Goal: Information Seeking & Learning: Learn about a topic

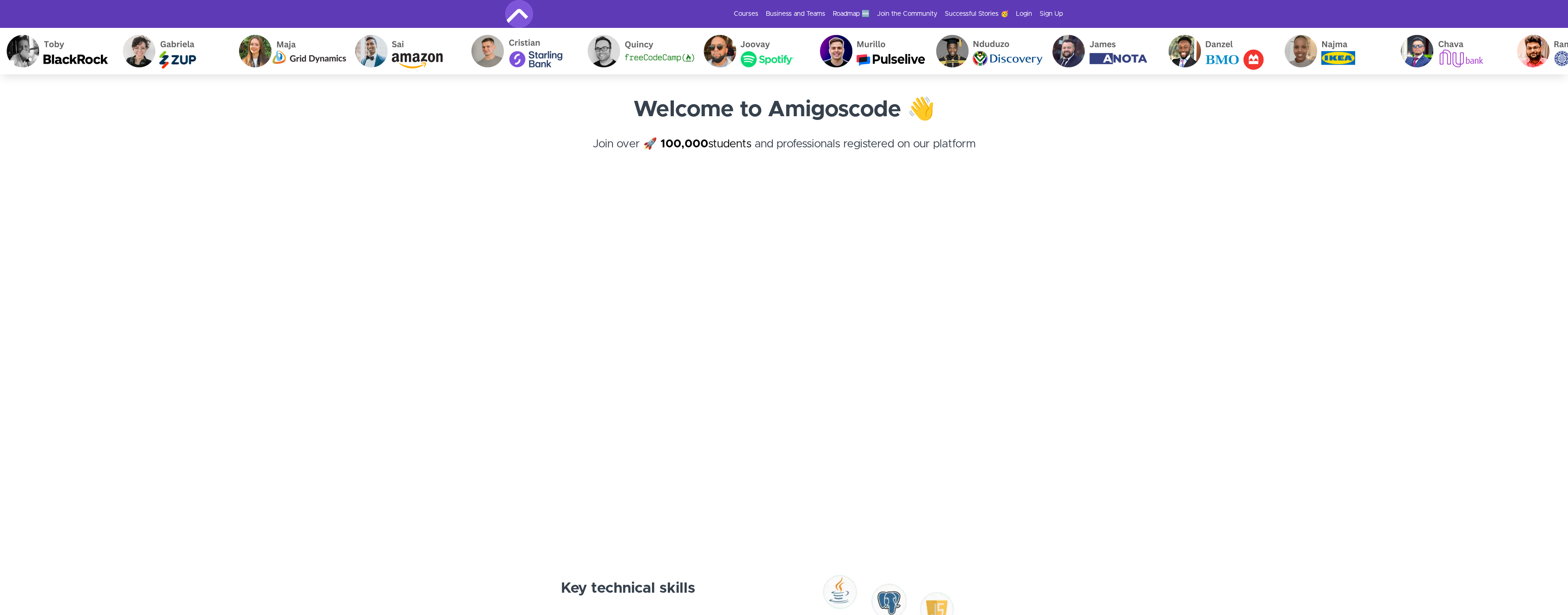
click at [1173, 213] on section "Welcome to Amigoscode 👋 Join over 🚀 100,000 students and professionals register…" at bounding box center [784, 304] width 1568 height 459
click at [1164, 119] on section "Welcome to Amigoscode 👋 Join over 🚀 100,000 students and professionals register…" at bounding box center [784, 304] width 1568 height 459
click at [1021, 24] on div "Courses Business and Teams Roadmap 🆕 Join the Community Successful Stories 🥳 Lo…" at bounding box center [784, 14] width 558 height 28
click at [1024, 20] on div "Courses Business and Teams Roadmap 🆕 Join the Community Successful Stories 🥳 Lo…" at bounding box center [784, 14] width 558 height 28
click at [1024, 19] on div "Courses Business and Teams Roadmap 🆕 Join the Community Successful Stories 🥳 Lo…" at bounding box center [784, 14] width 558 height 28
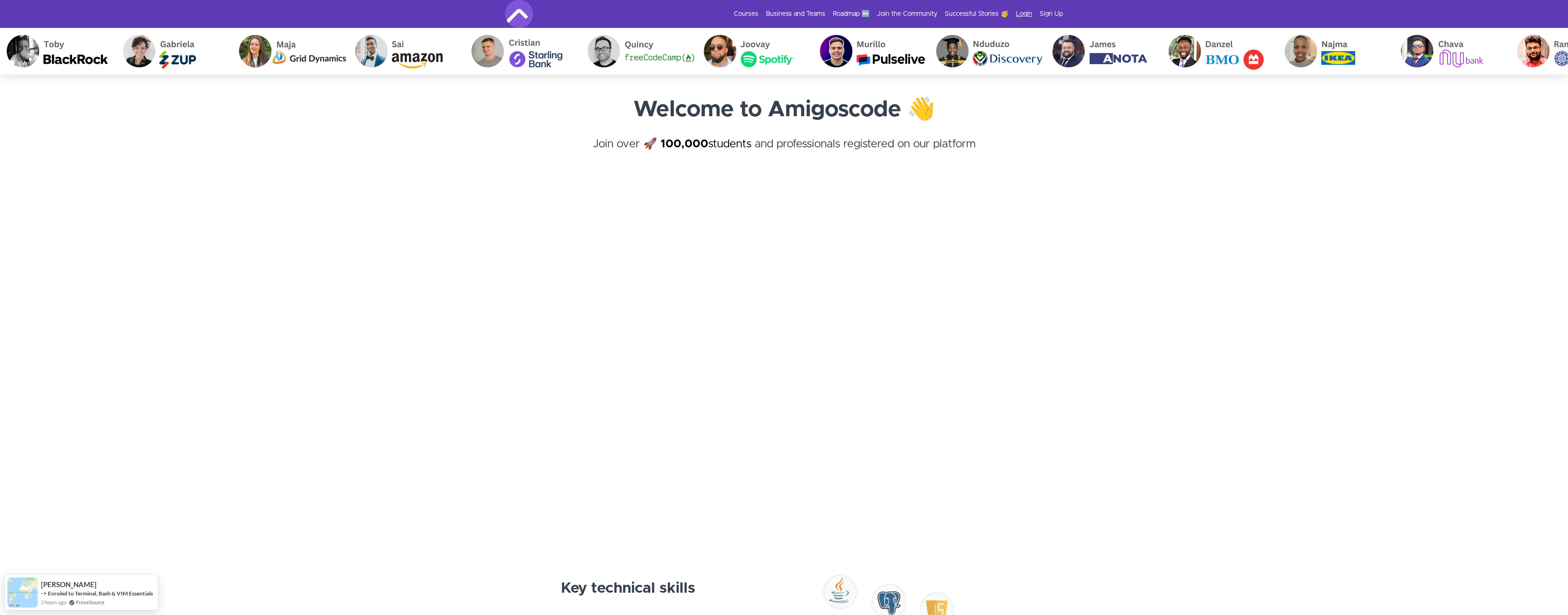
click at [1026, 18] on link "Login" at bounding box center [1024, 13] width 16 height 9
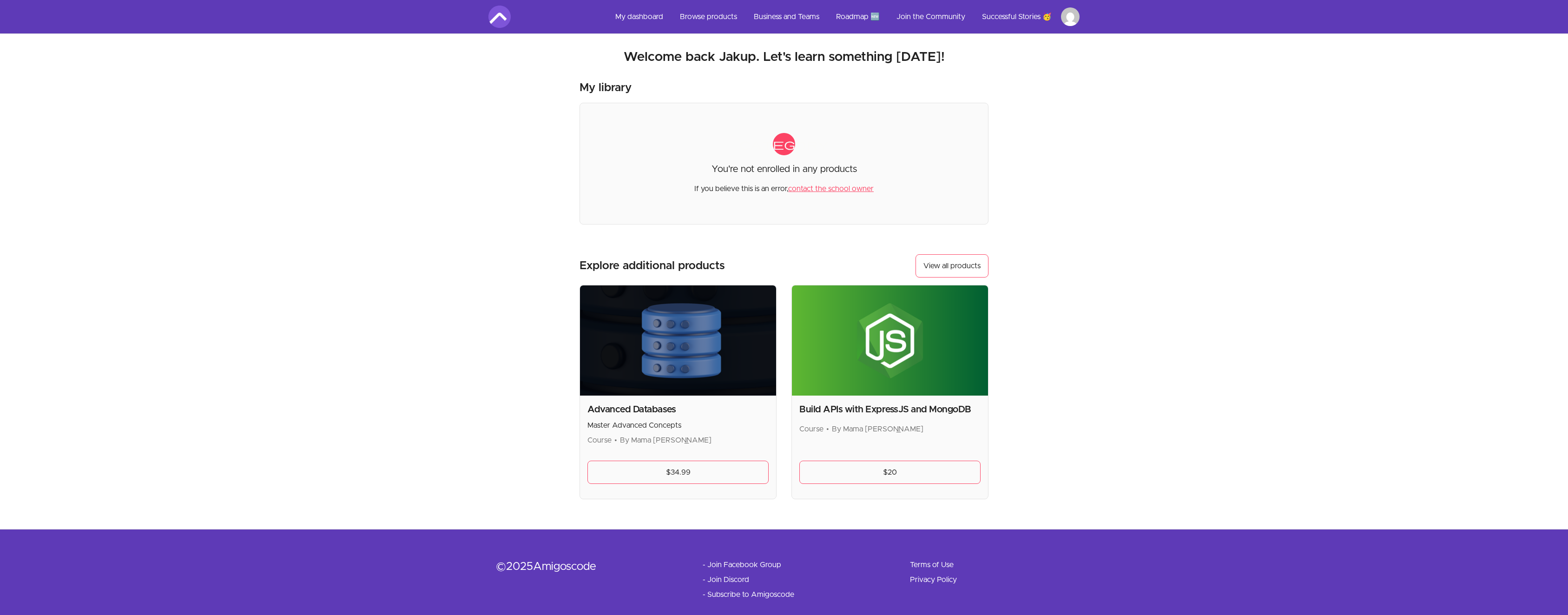
click at [810, 189] on link "contact the school owner" at bounding box center [831, 189] width 85 height 7
click at [639, 19] on link "My dashboard" at bounding box center [639, 16] width 63 height 23
click at [856, 19] on link "Roadmap 🆕" at bounding box center [858, 16] width 58 height 23
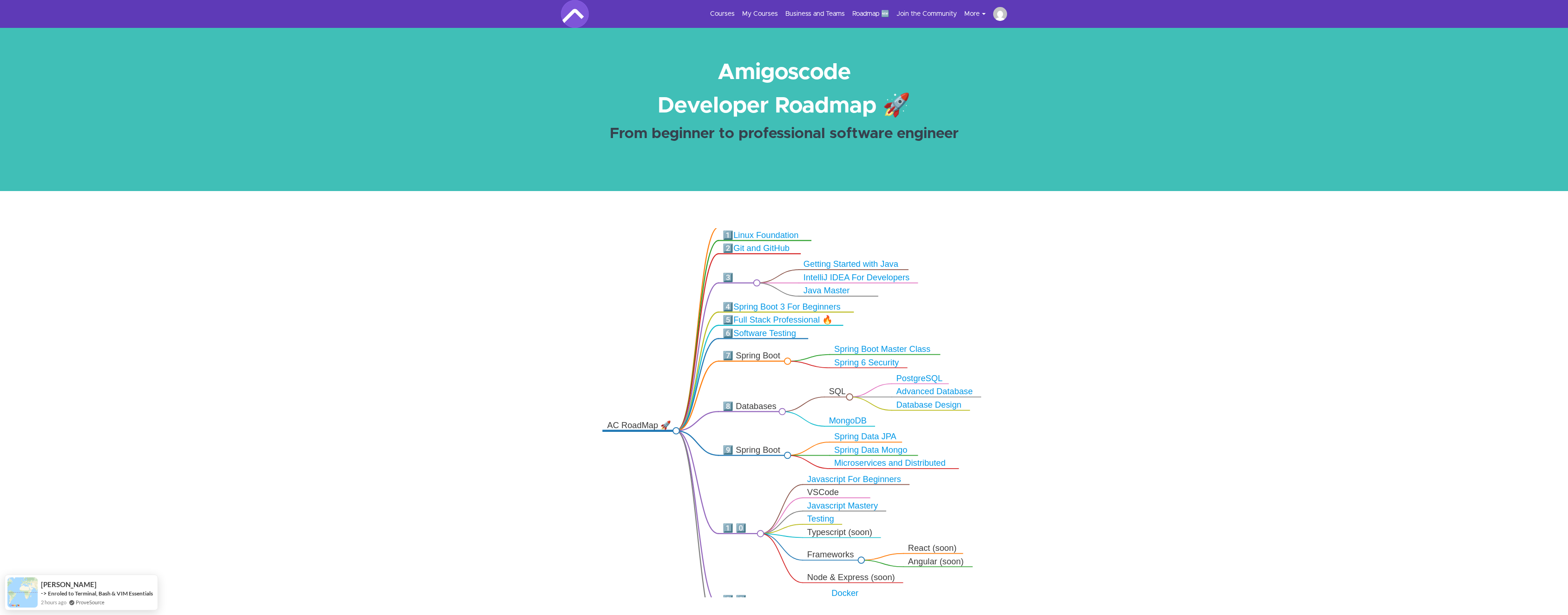
drag, startPoint x: 765, startPoint y: 427, endPoint x: 768, endPoint y: 333, distance: 94.0
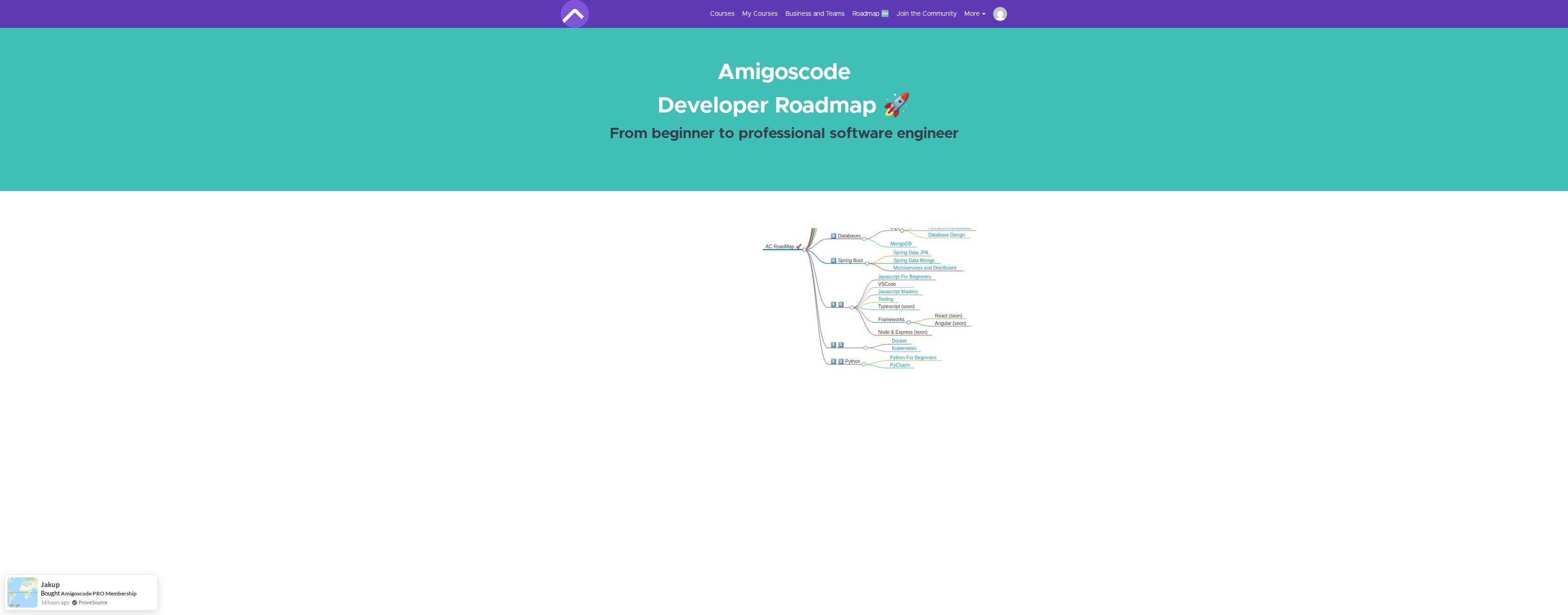
drag, startPoint x: 858, startPoint y: 269, endPoint x: 844, endPoint y: 379, distance: 110.9
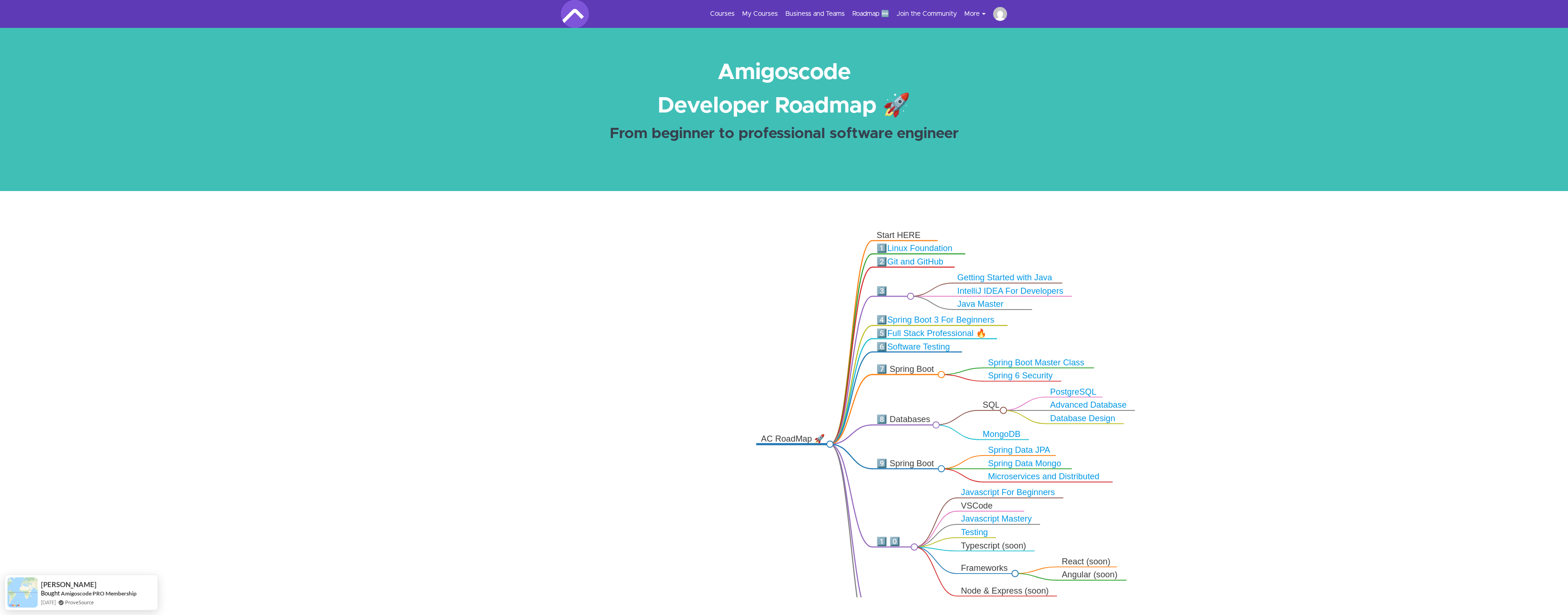
click at [933, 251] on link "Linux Foundation" at bounding box center [919, 248] width 65 height 9
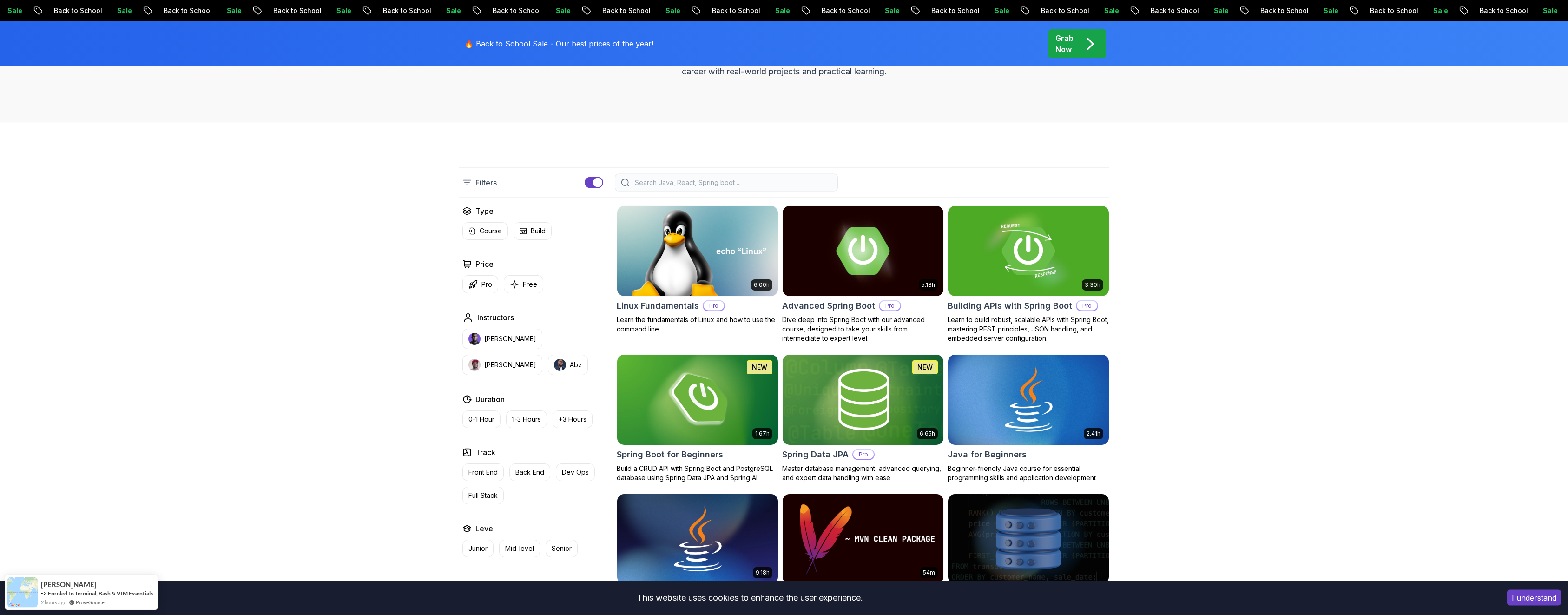
scroll to position [192, 0]
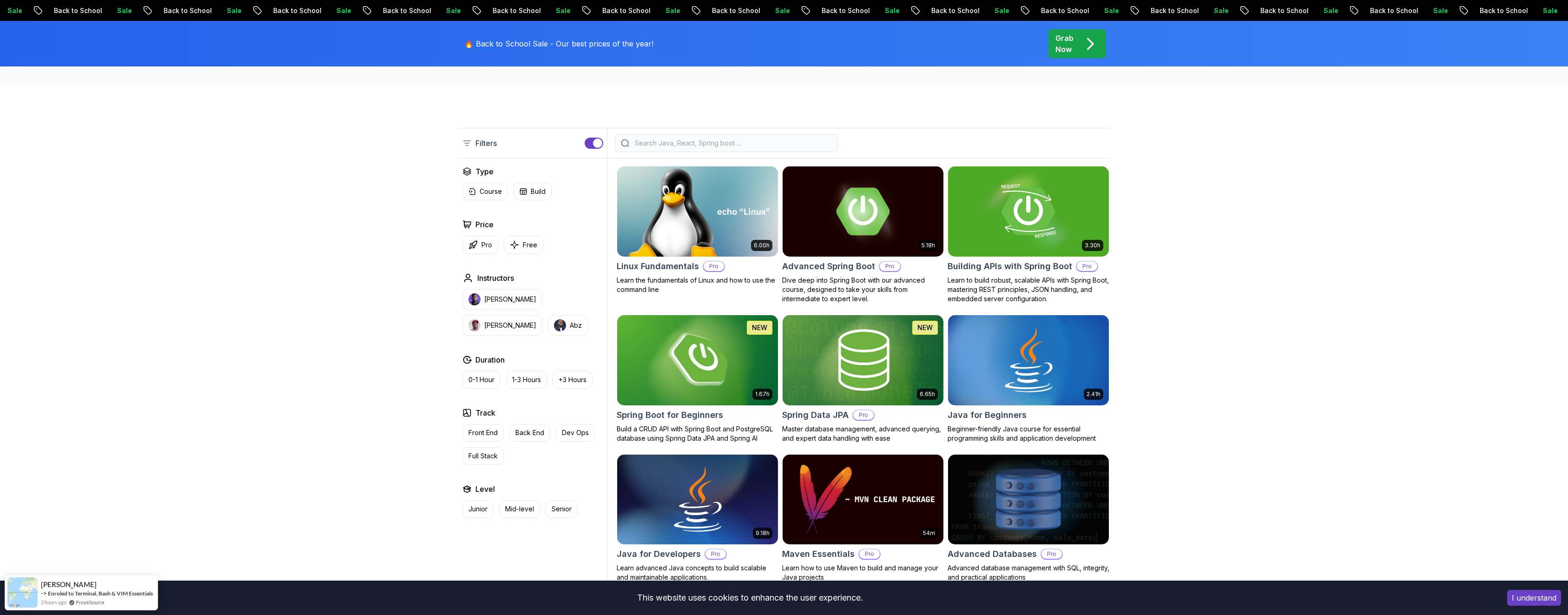
click at [709, 216] on img at bounding box center [697, 211] width 169 height 94
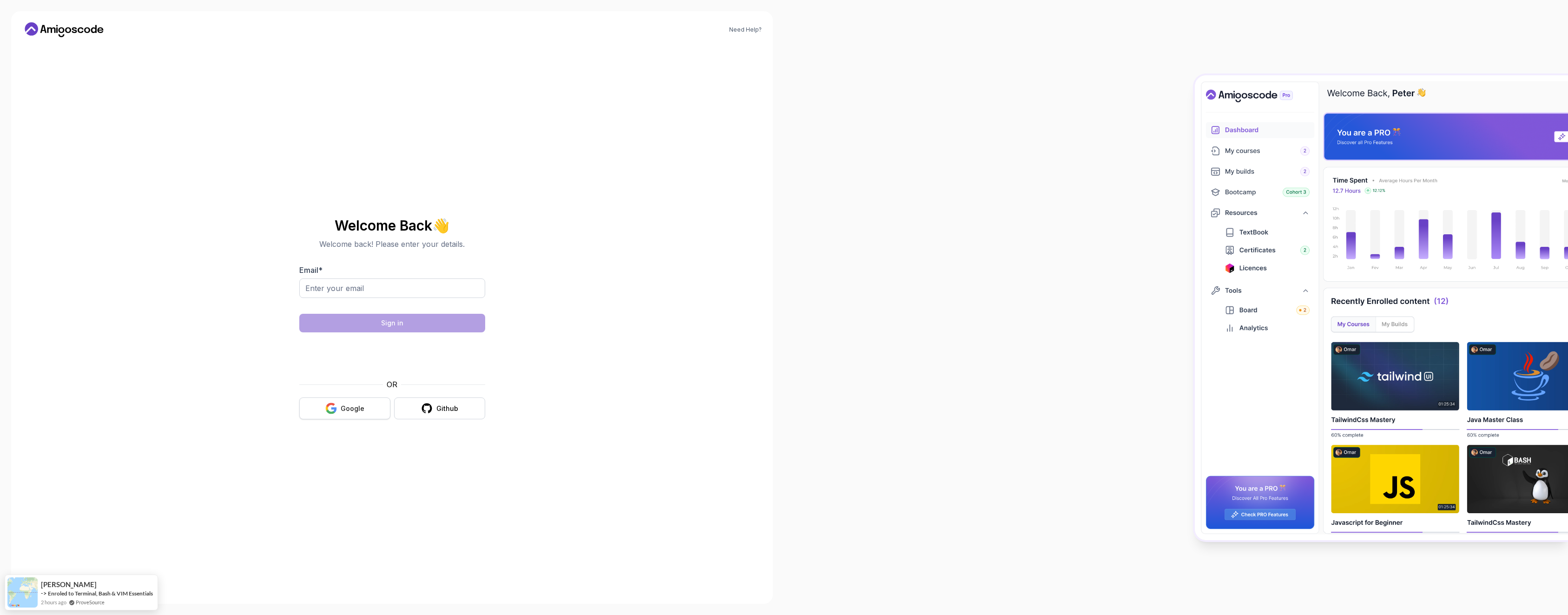
click at [331, 403] on icon "button" at bounding box center [331, 406] width 9 height 5
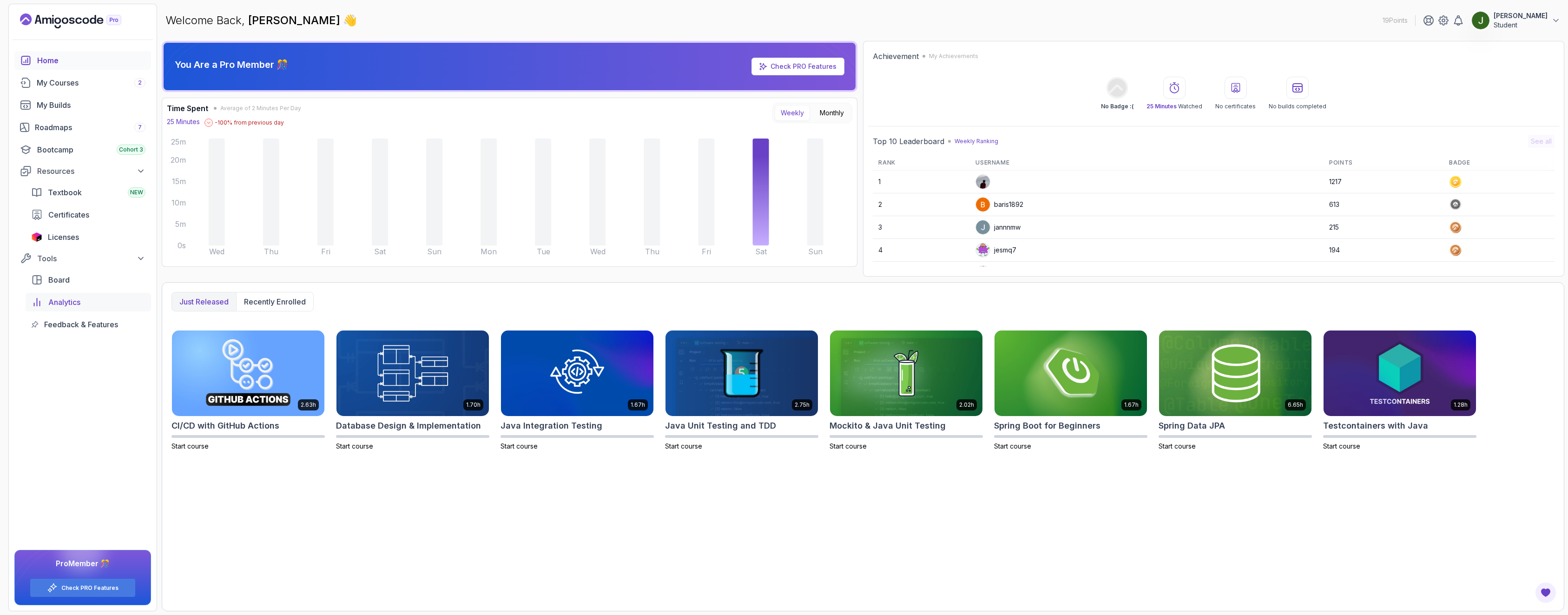
click at [58, 301] on span "Analytics" at bounding box center [64, 302] width 32 height 11
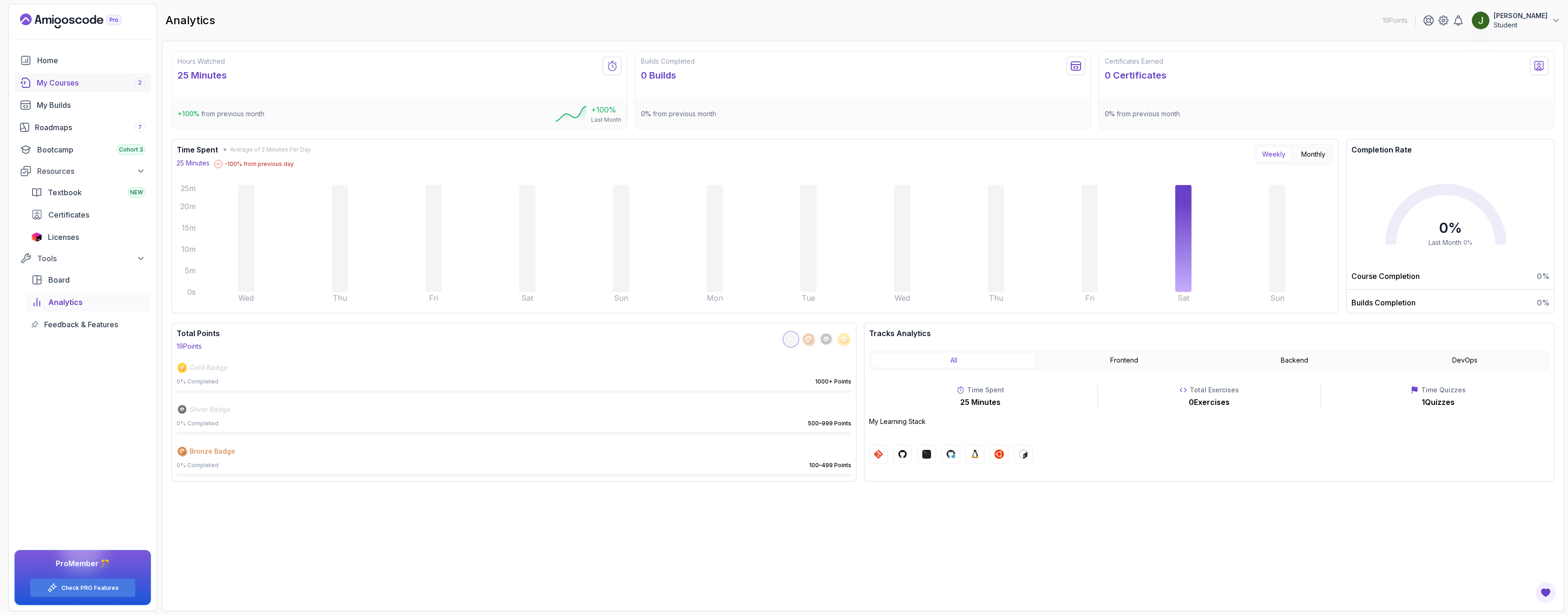
click at [92, 86] on div "My Courses 2" at bounding box center [91, 83] width 109 height 11
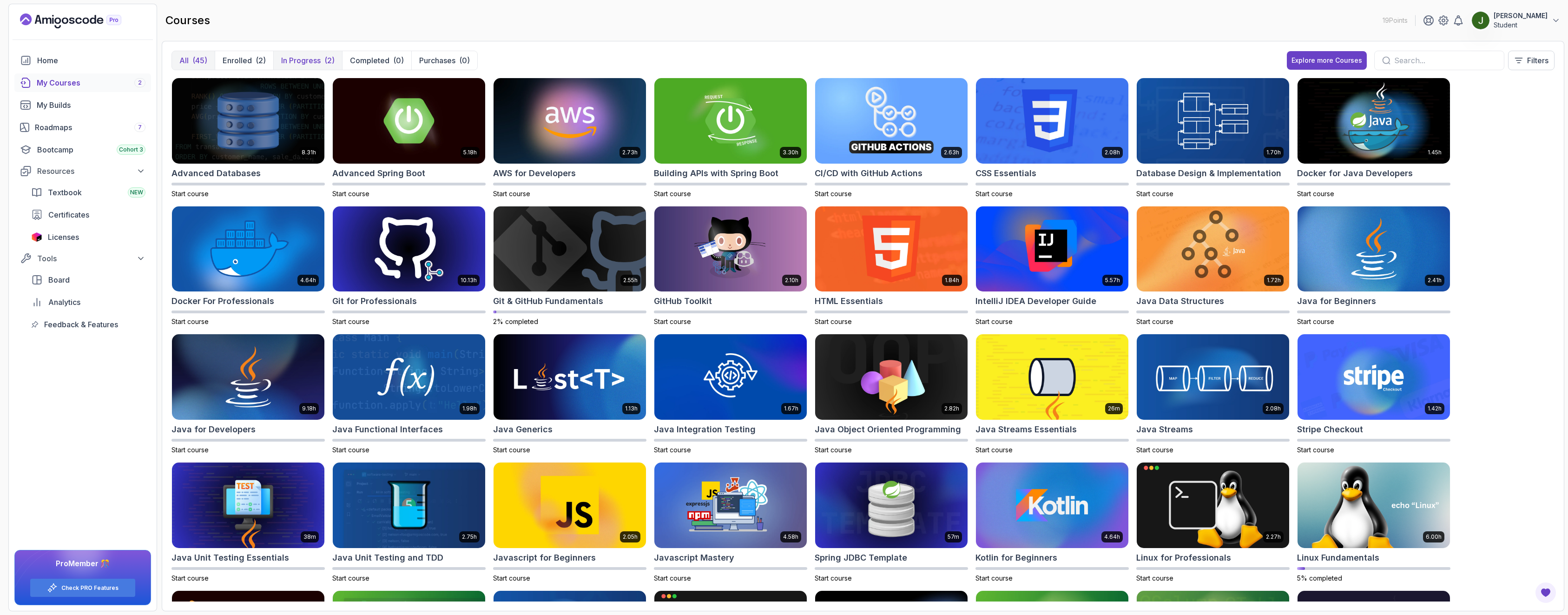
click at [284, 58] on p "In Progress" at bounding box center [301, 60] width 40 height 11
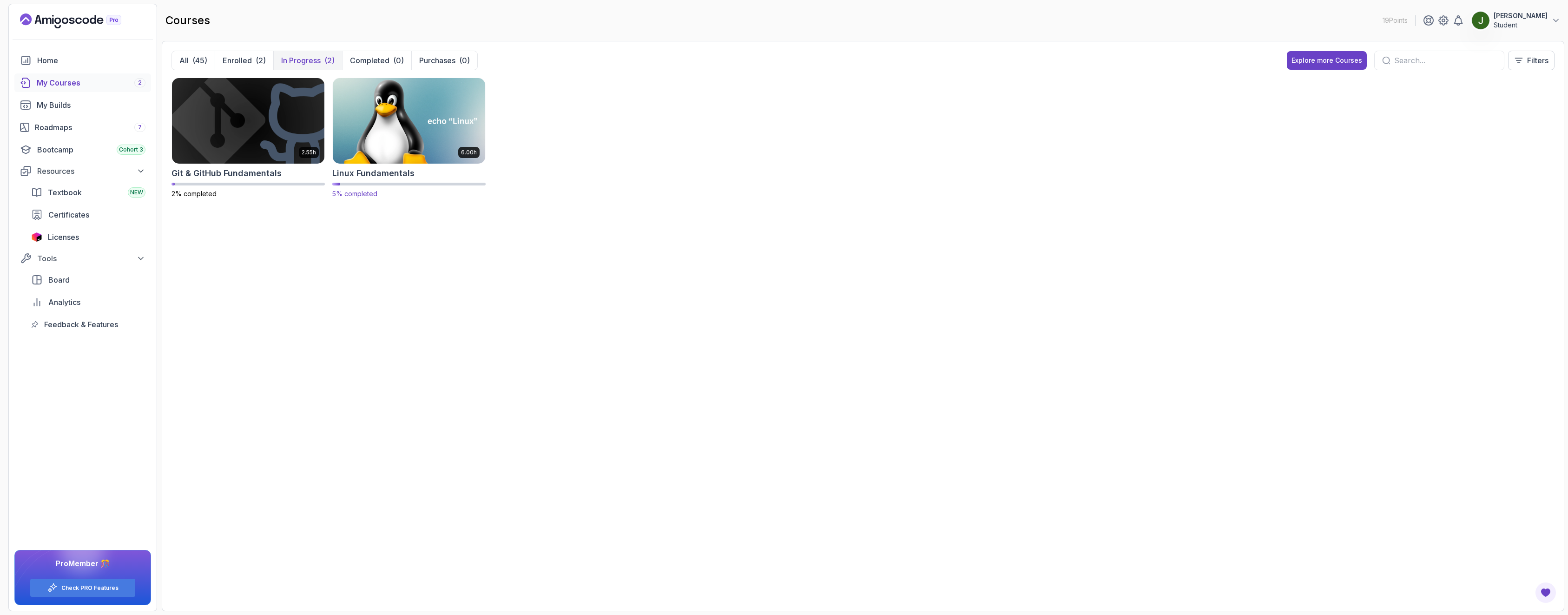
click at [394, 125] on img at bounding box center [409, 120] width 160 height 90
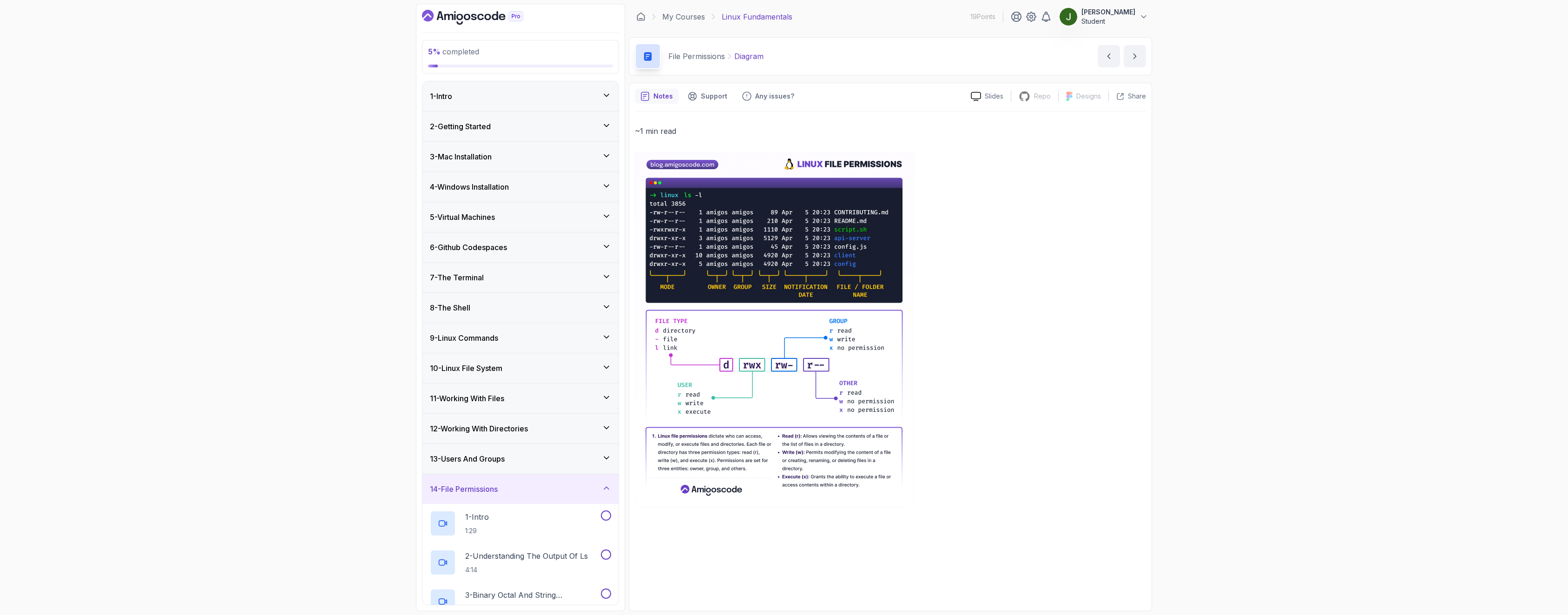
click at [509, 192] on h3 "4 - Windows Installation" at bounding box center [469, 187] width 79 height 11
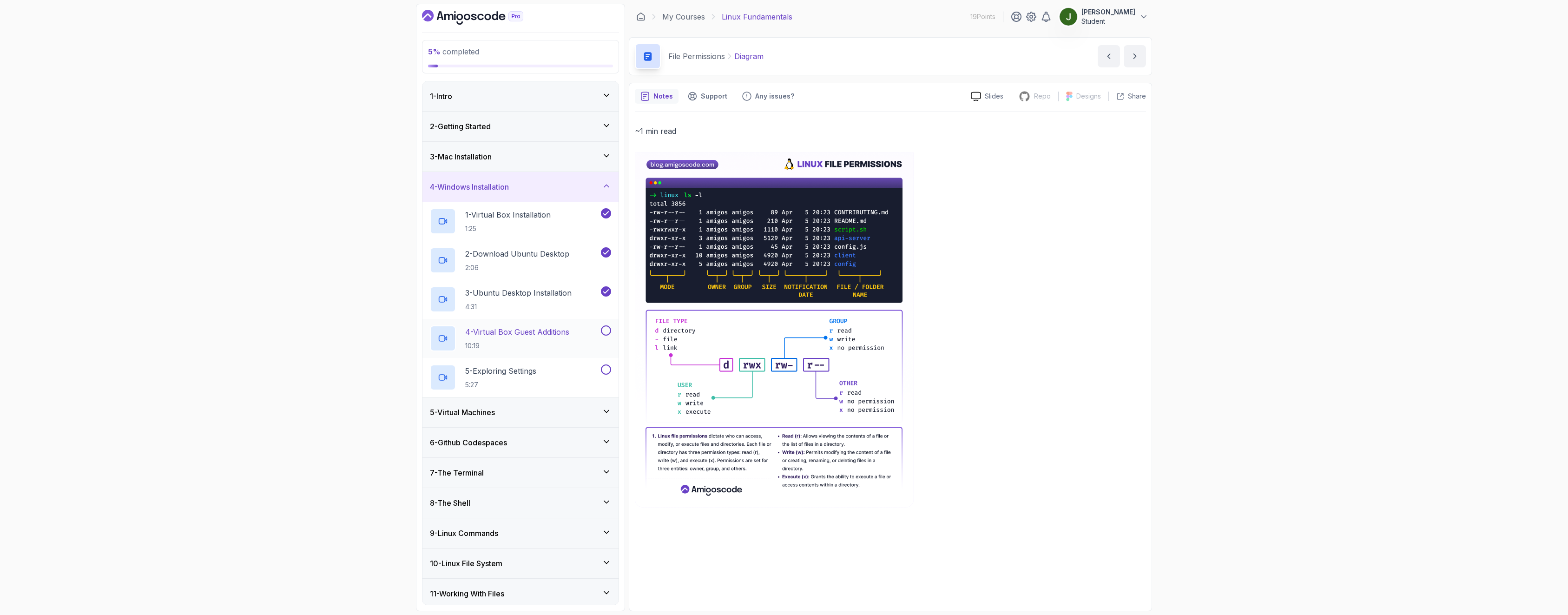
click at [551, 342] on p "10:19" at bounding box center [517, 345] width 104 height 9
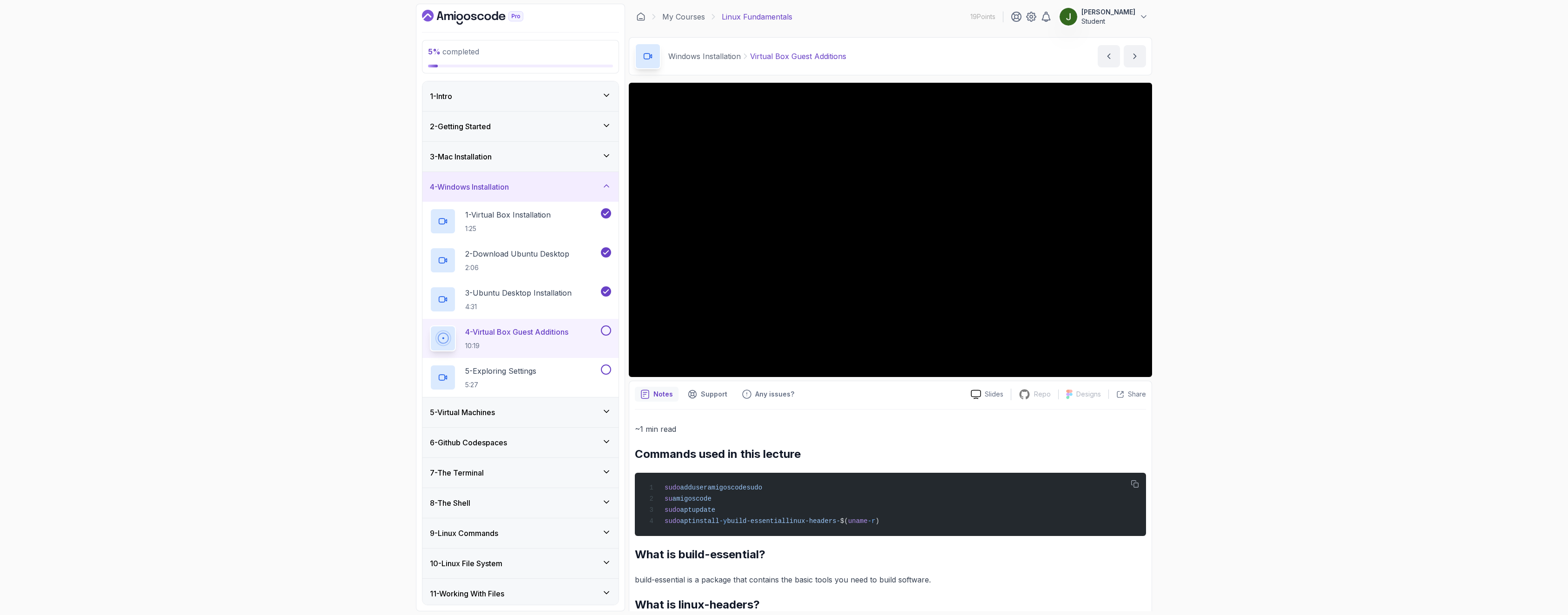
drag, startPoint x: 530, startPoint y: 300, endPoint x: 477, endPoint y: 279, distance: 57.0
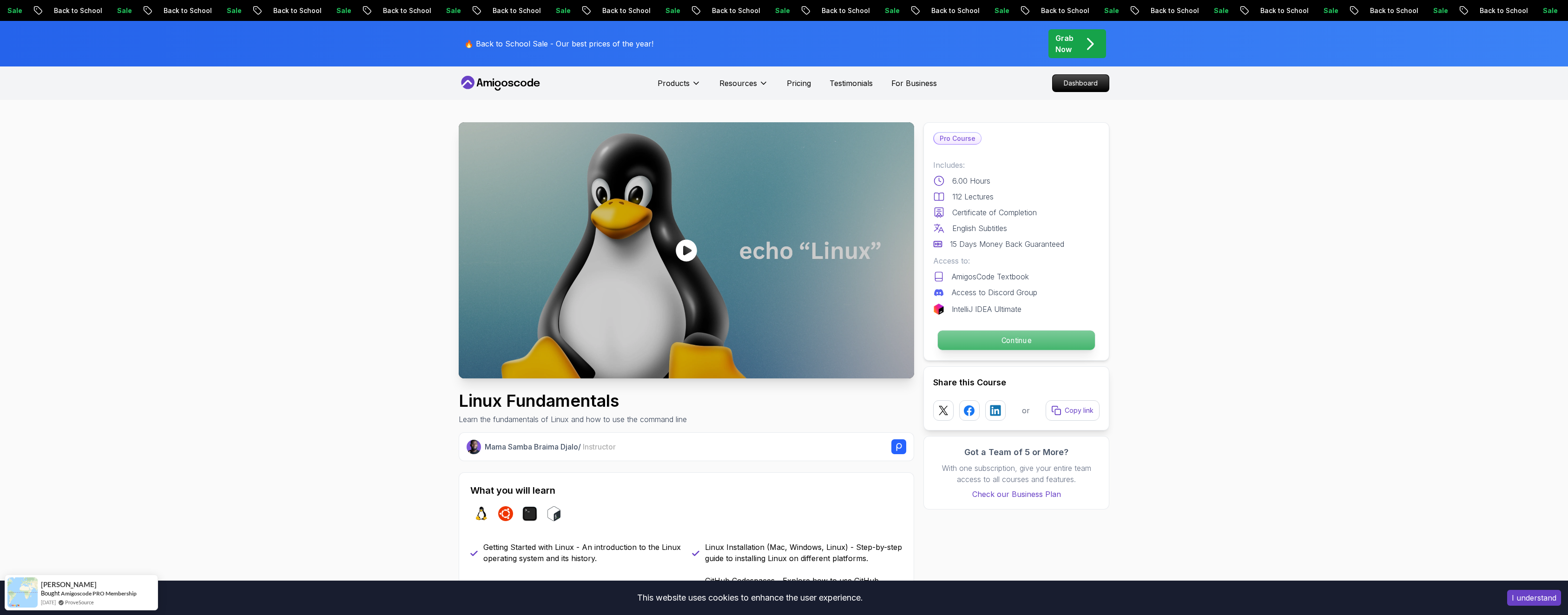
click at [995, 337] on p "Continue" at bounding box center [1017, 340] width 157 height 19
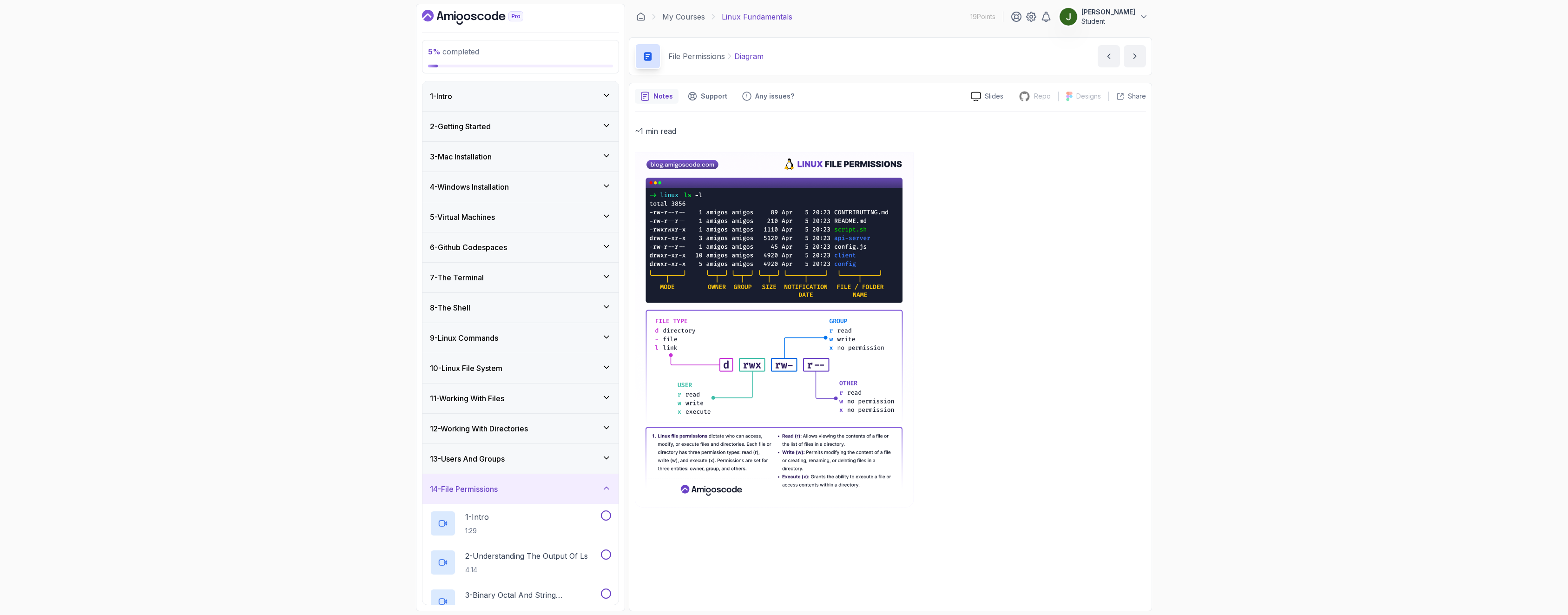
drag, startPoint x: 497, startPoint y: 220, endPoint x: 504, endPoint y: 220, distance: 7.0
click at [495, 220] on h3 "5 - Virtual Machines" at bounding box center [462, 217] width 65 height 11
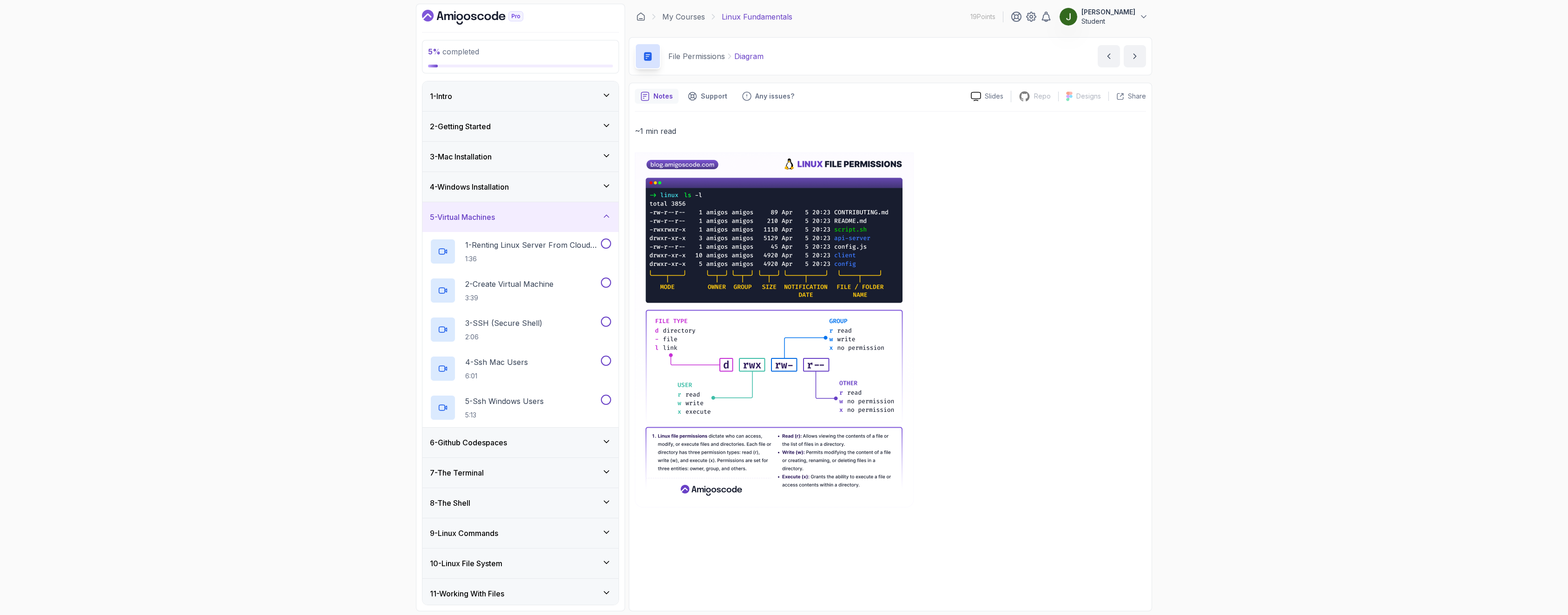
click at [500, 189] on h3 "4 - Windows Installation" at bounding box center [469, 187] width 79 height 11
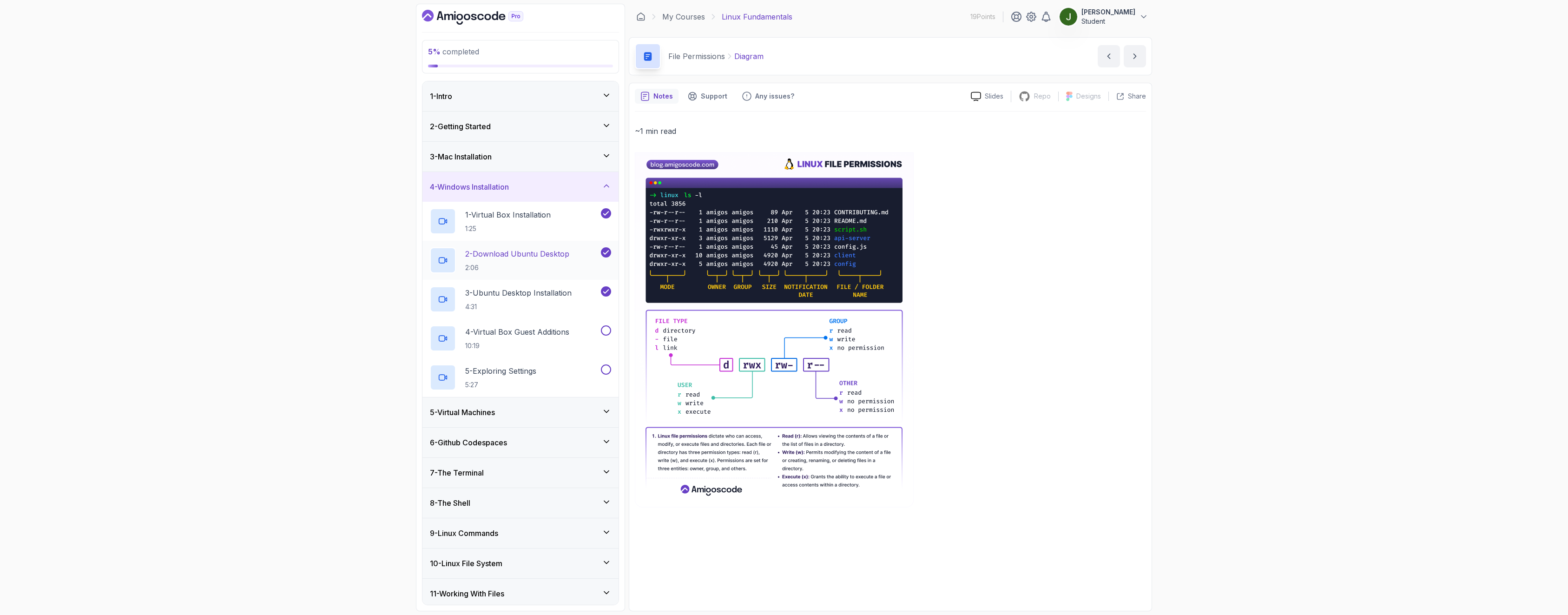
click at [517, 267] on p "2:06" at bounding box center [517, 267] width 104 height 9
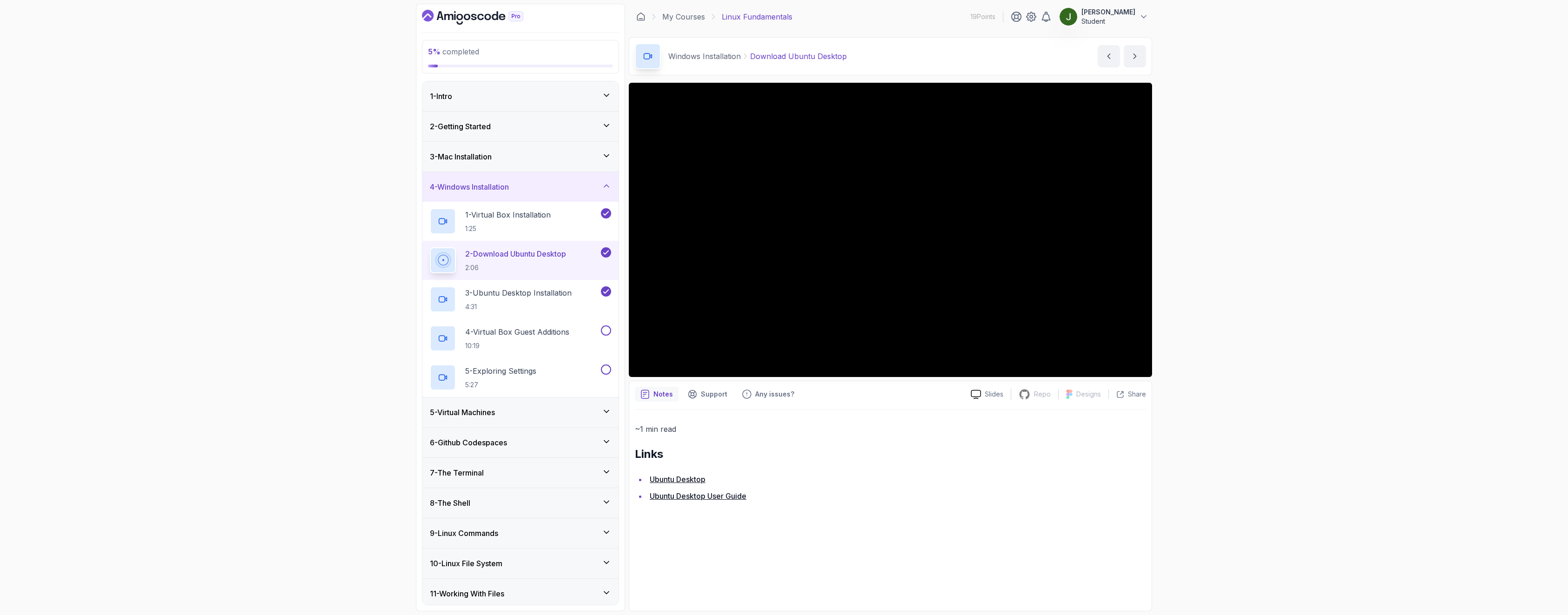
click at [690, 482] on link "Ubuntu Desktop" at bounding box center [677, 479] width 56 height 9
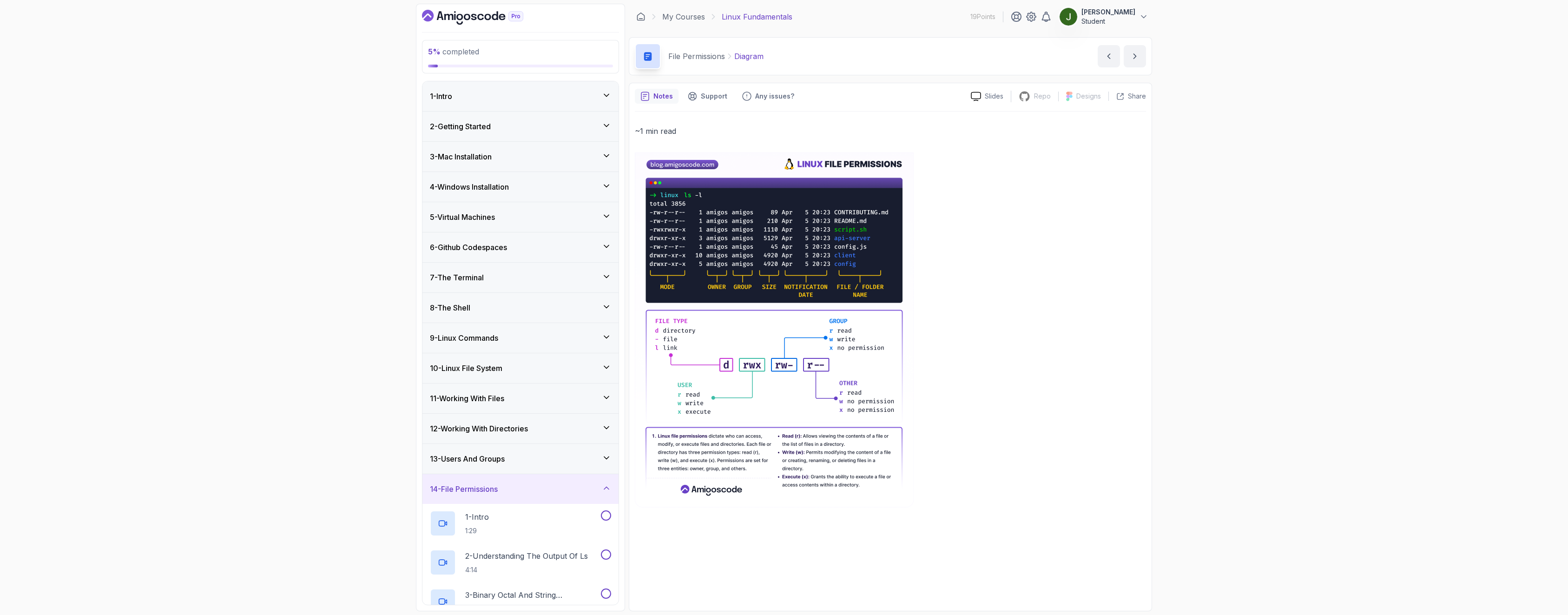
click at [477, 194] on div "4 - Windows Installation" at bounding box center [520, 186] width 196 height 30
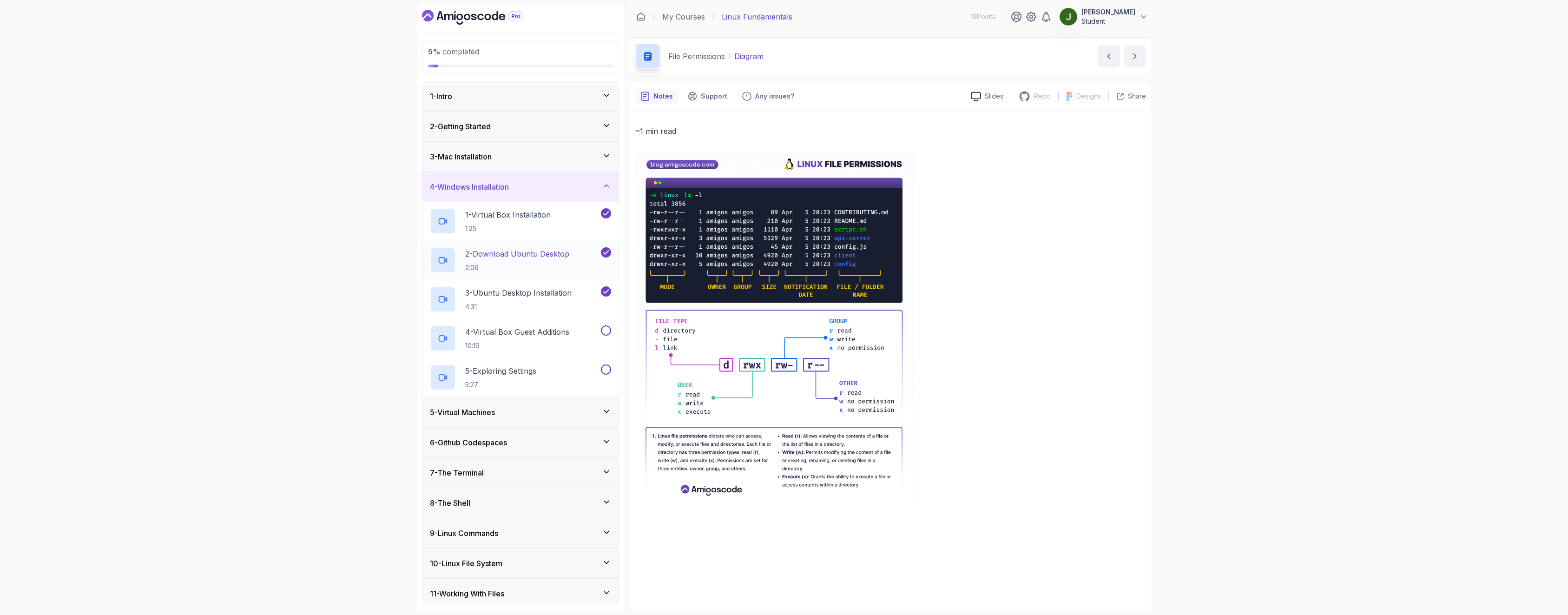
click at [530, 272] on p "2:06" at bounding box center [517, 267] width 104 height 9
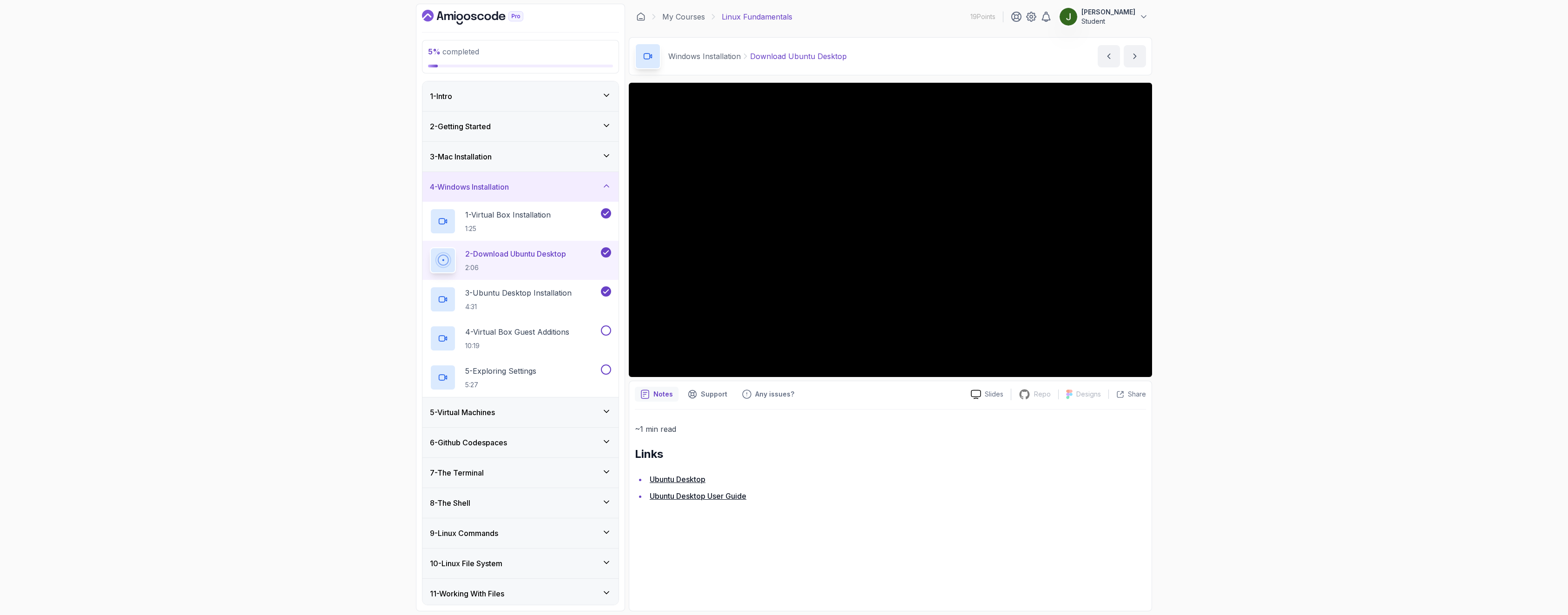
click at [707, 498] on link "Ubuntu Desktop User Guide" at bounding box center [698, 496] width 97 height 9
